Goal: Book appointment/travel/reservation

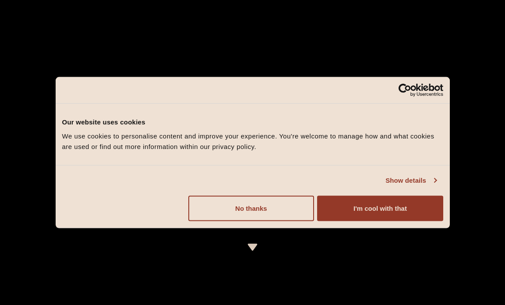
click at [393, 180] on link "Show details" at bounding box center [410, 180] width 51 height 11
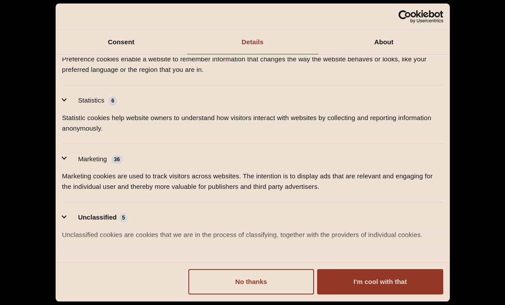
scroll to position [104, 0]
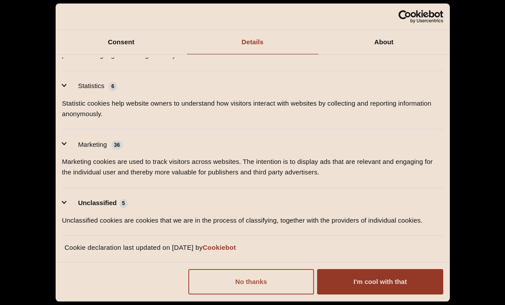
click at [288, 277] on button "No thanks" at bounding box center [251, 281] width 126 height 25
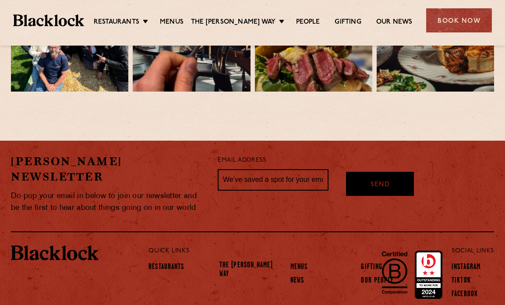
scroll to position [1930, 0]
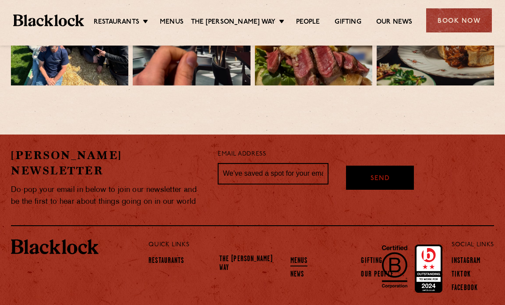
click at [290, 257] on link "Menus" at bounding box center [299, 262] width 18 height 10
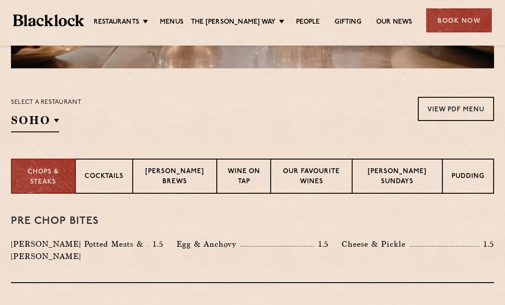
scroll to position [238, 0]
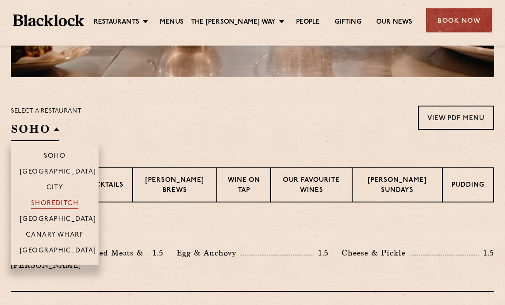
click at [52, 205] on p "Shoreditch" at bounding box center [55, 204] width 48 height 9
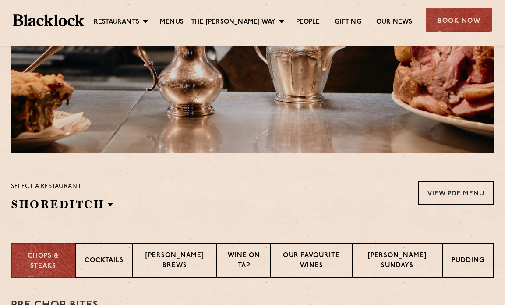
scroll to position [0, 0]
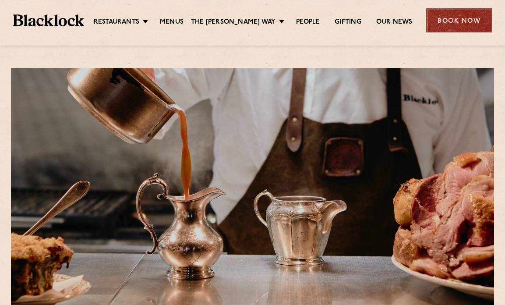
click at [454, 18] on div "Book Now" at bounding box center [459, 20] width 66 height 24
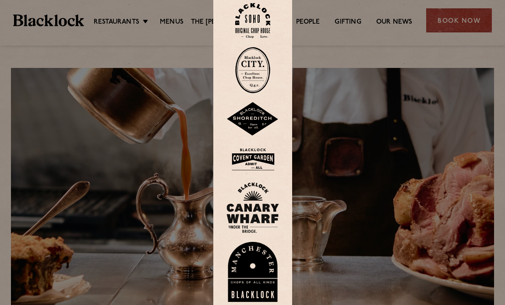
click at [256, 120] on img at bounding box center [252, 119] width 53 height 34
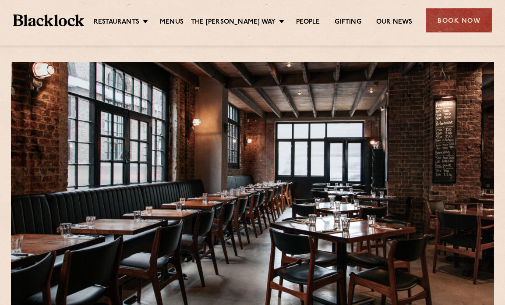
scroll to position [7, 0]
